Goal: Information Seeking & Learning: Learn about a topic

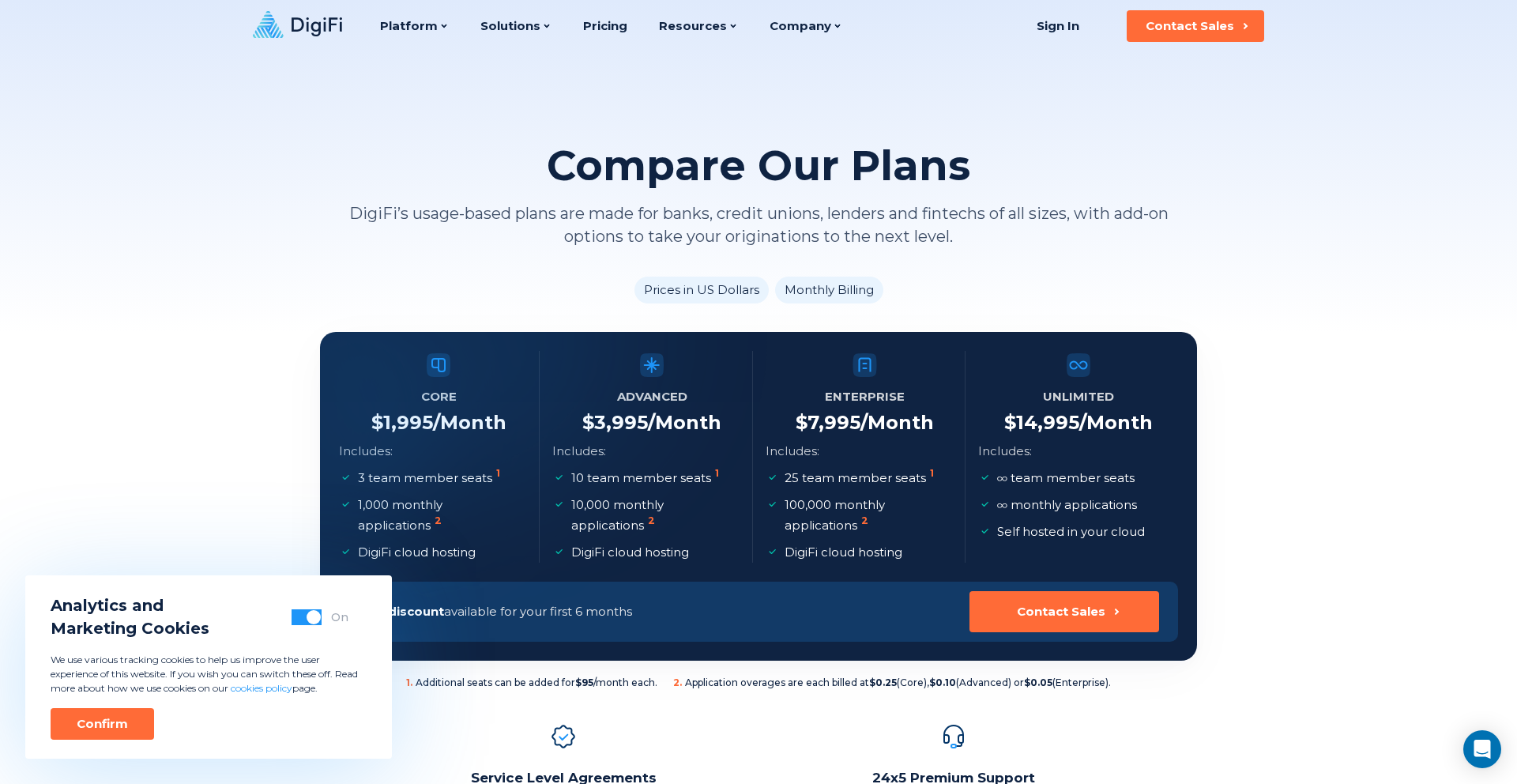
click at [316, 26] on icon at bounding box center [297, 24] width 90 height 27
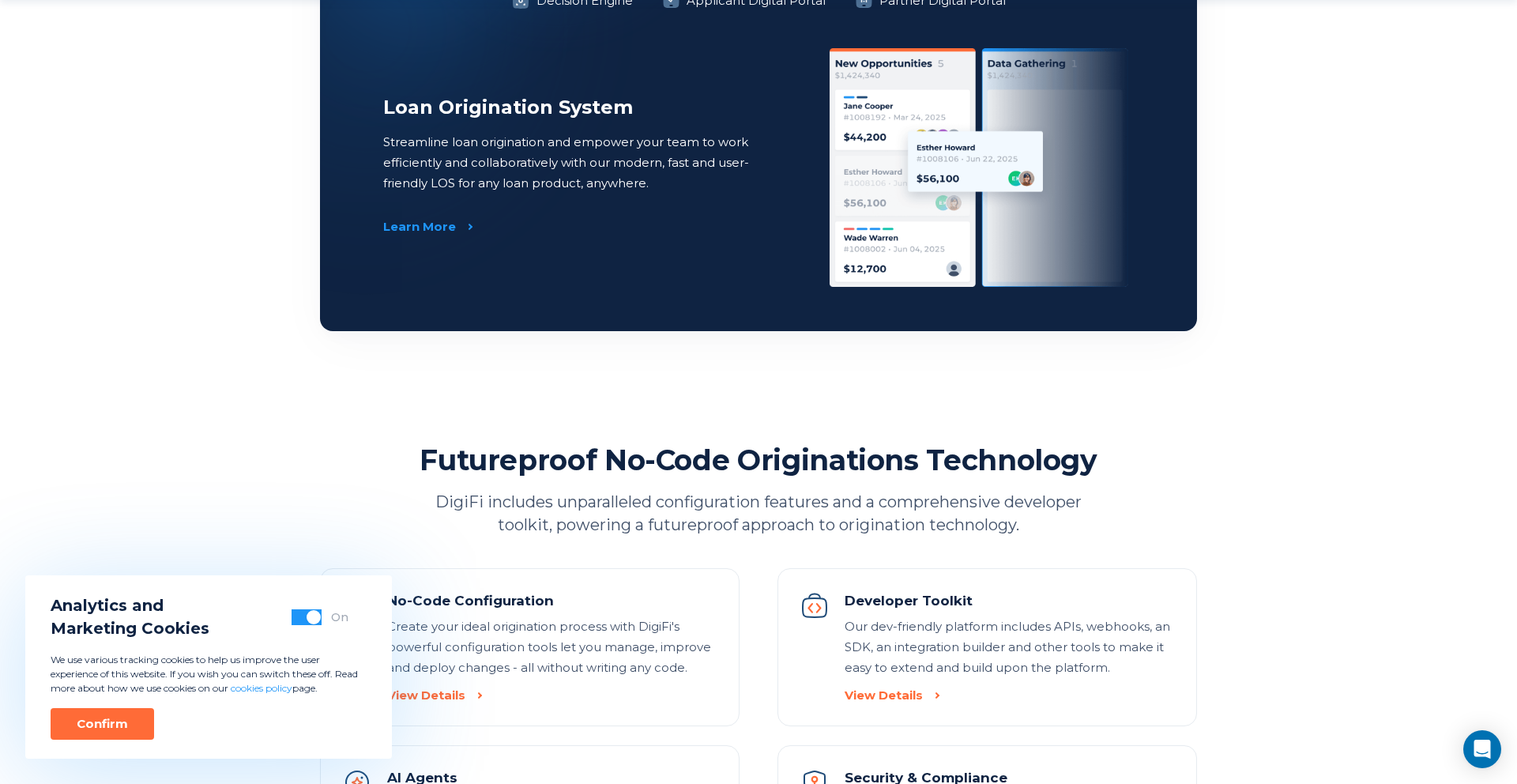
scroll to position [1391, 0]
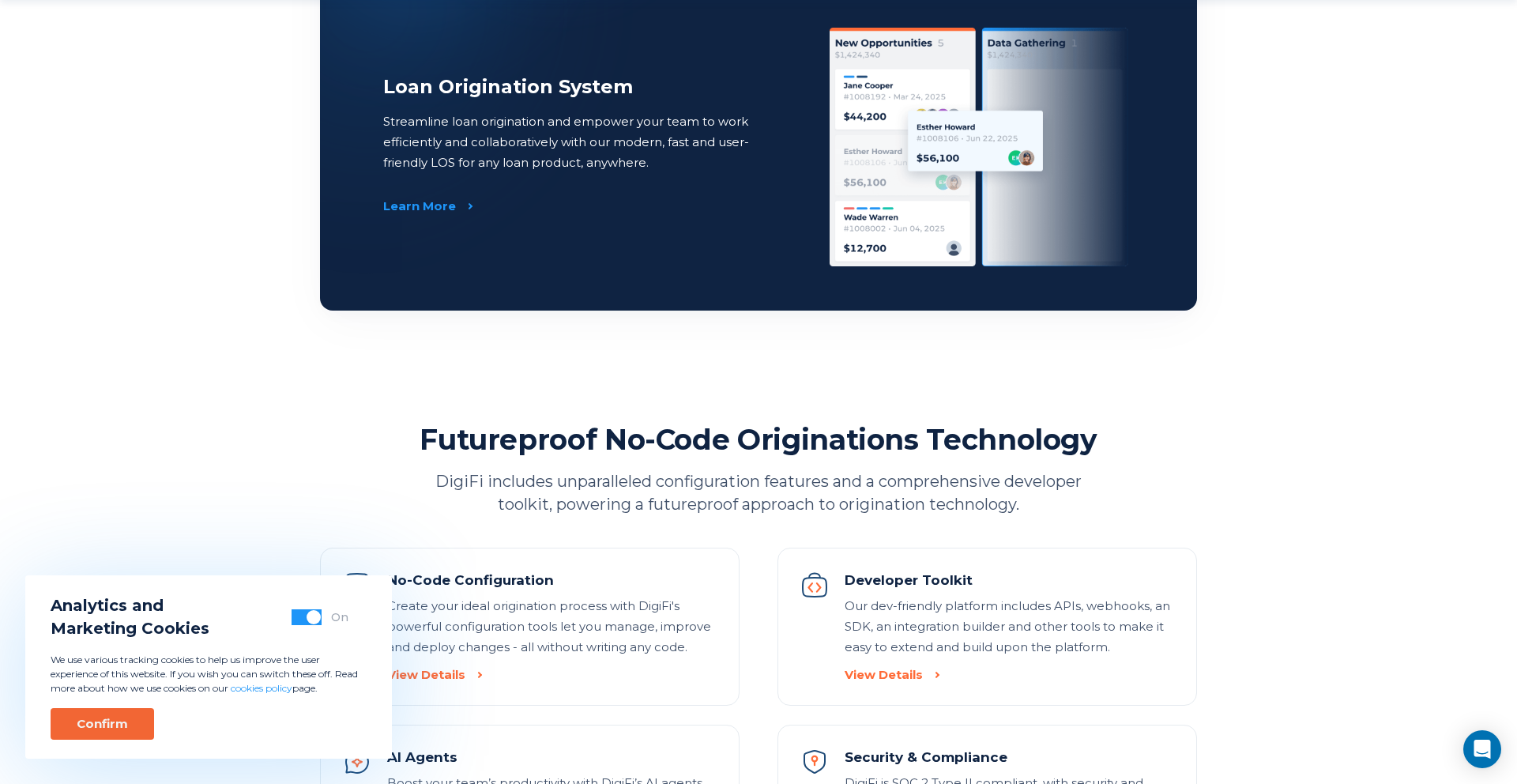
click at [134, 708] on button "Confirm" at bounding box center [103, 723] width 103 height 31
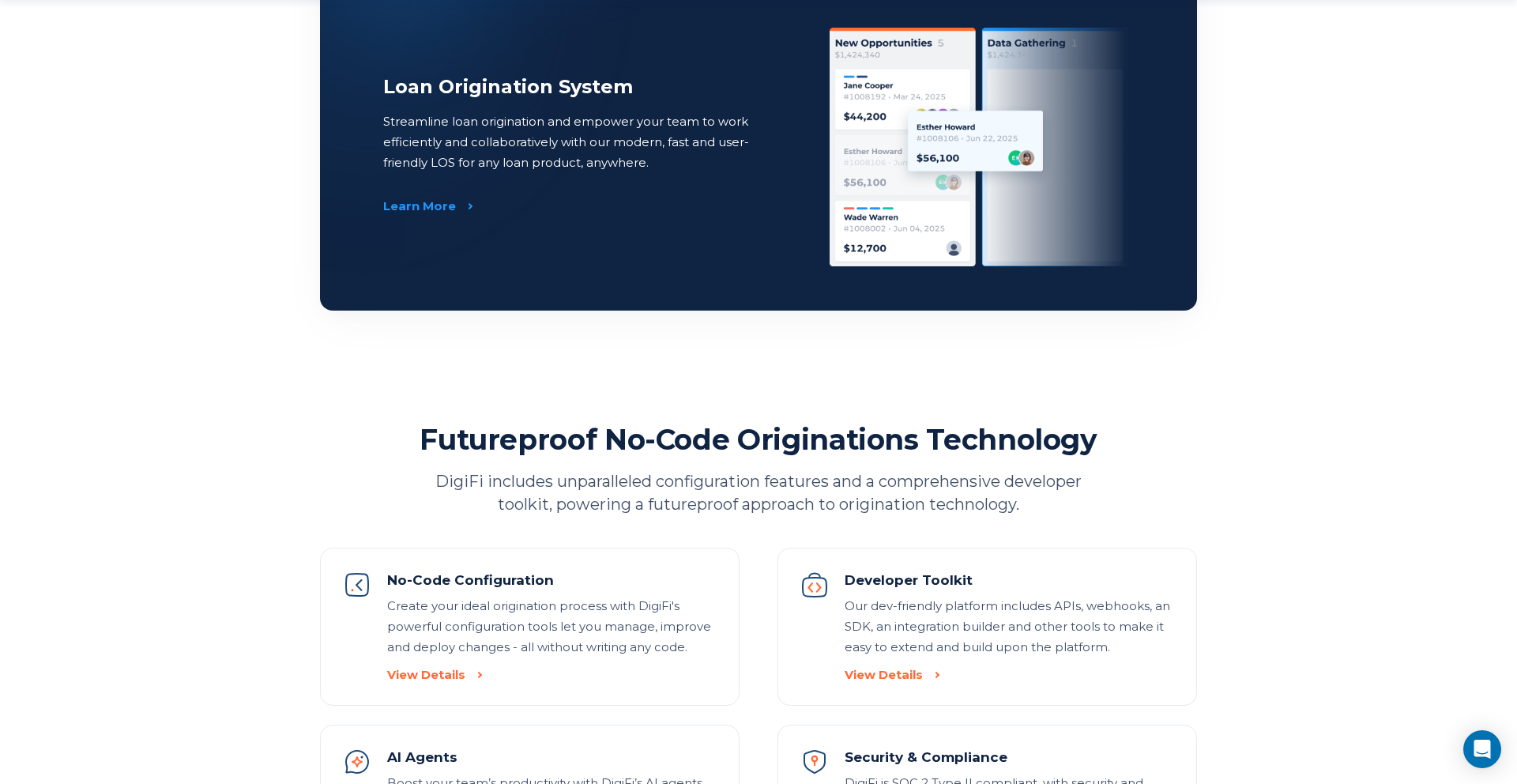
scroll to position [0, 0]
